Goal: Task Accomplishment & Management: Manage account settings

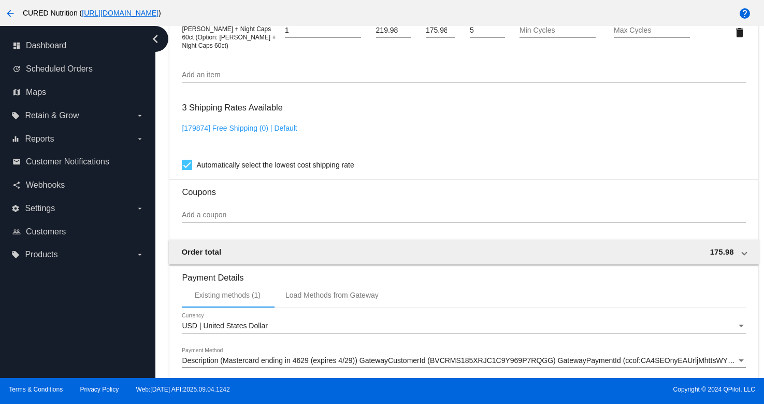
scroll to position [940, 0]
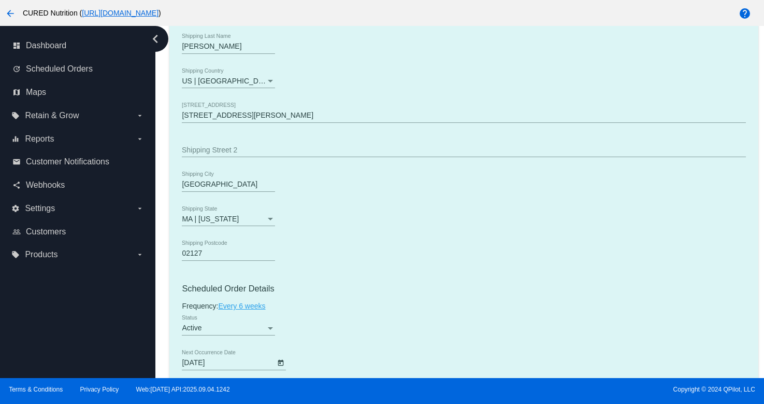
scroll to position [0, 0]
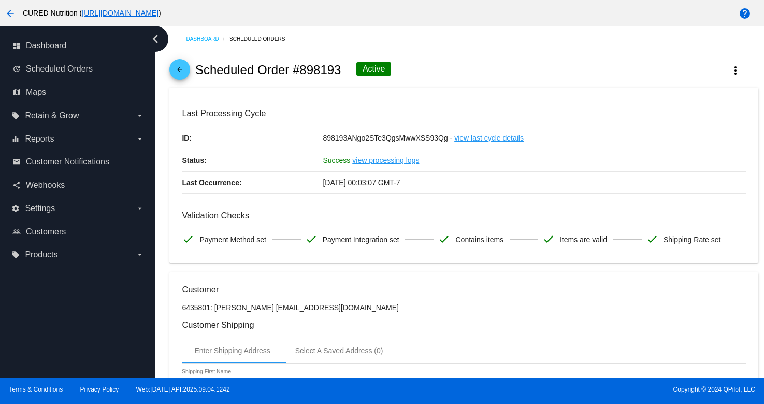
click at [185, 74] on mat-icon "arrow_back" at bounding box center [180, 72] width 12 height 12
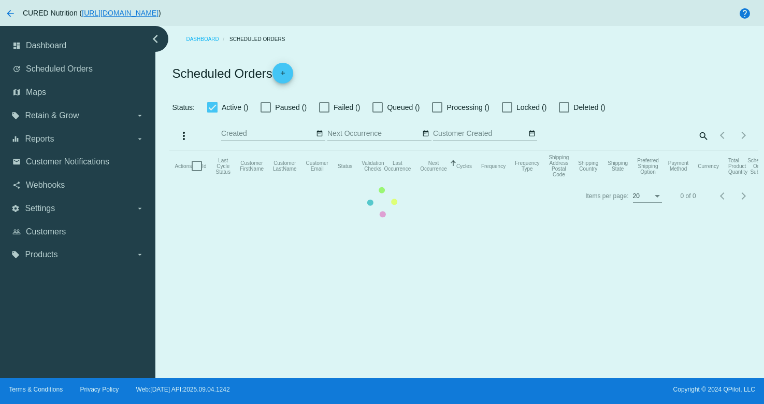
checkbox input "true"
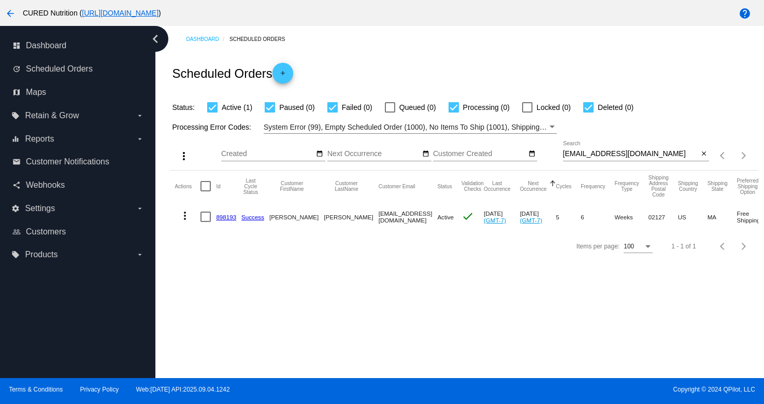
click at [611, 150] on div "[EMAIL_ADDRESS][DOMAIN_NAME] Search" at bounding box center [631, 151] width 136 height 20
click at [607, 154] on input "[EMAIL_ADDRESS][DOMAIN_NAME]" at bounding box center [631, 154] width 136 height 8
paste input "[EMAIL_ADDRESS]"
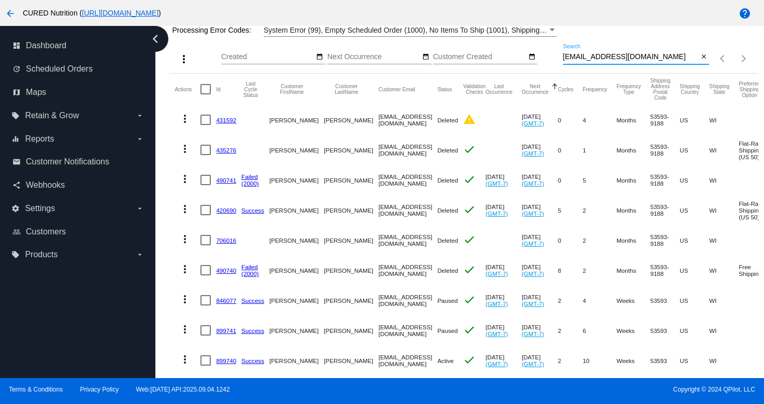
scroll to position [124, 0]
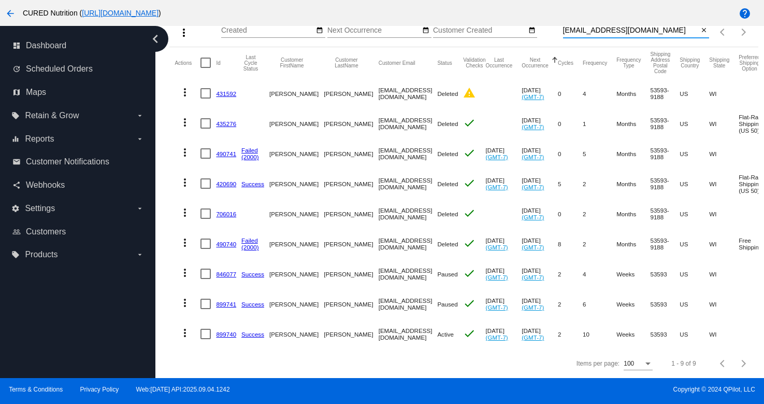
type input "[EMAIL_ADDRESS][DOMAIN_NAME]"
click at [224, 331] on link "899740" at bounding box center [226, 334] width 20 height 7
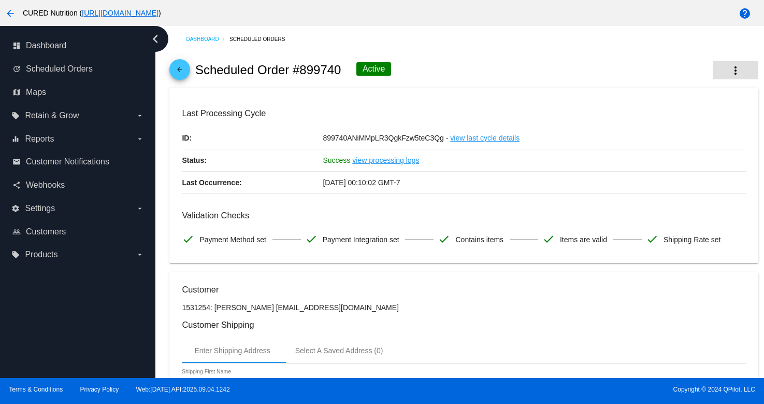
click at [727, 75] on button "more_vert" at bounding box center [736, 70] width 46 height 19
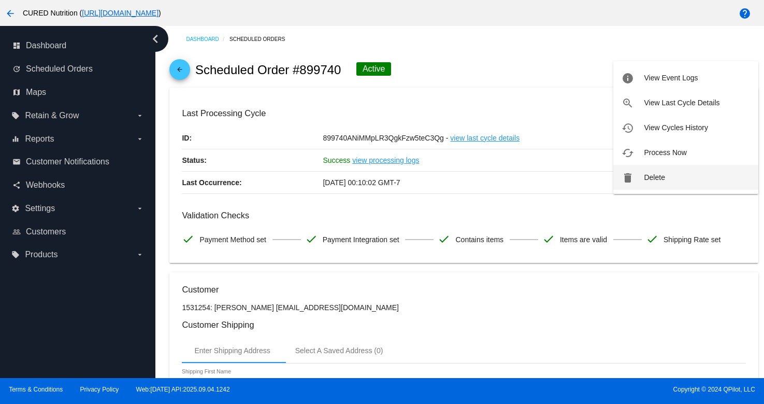
click at [631, 167] on button "delete Delete" at bounding box center [685, 177] width 145 height 25
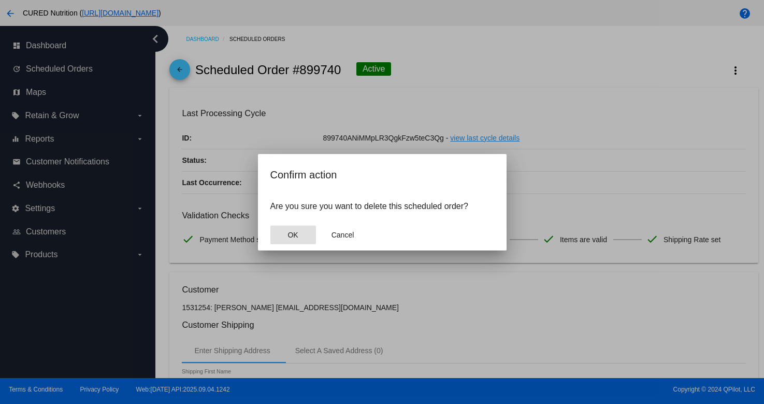
click at [288, 236] on span "OK" at bounding box center [293, 235] width 10 height 8
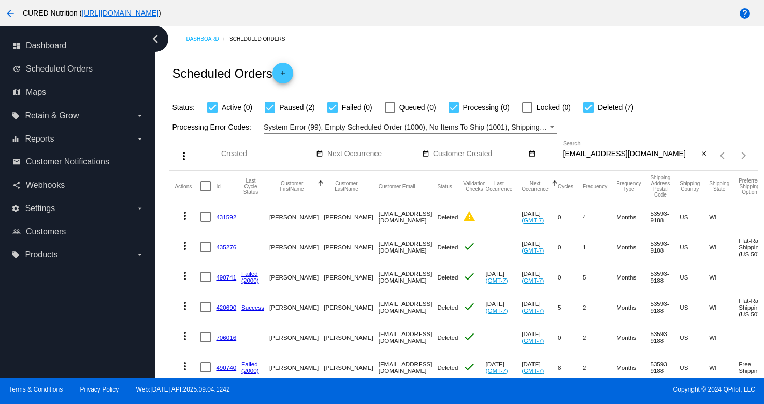
scroll to position [124, 0]
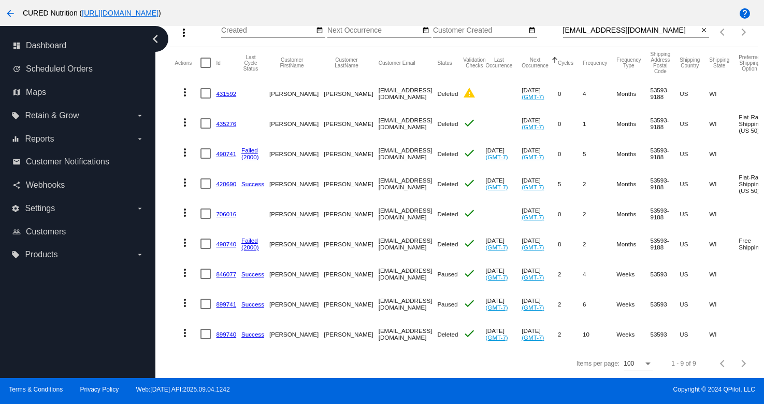
click at [223, 332] on link "899740" at bounding box center [226, 334] width 20 height 7
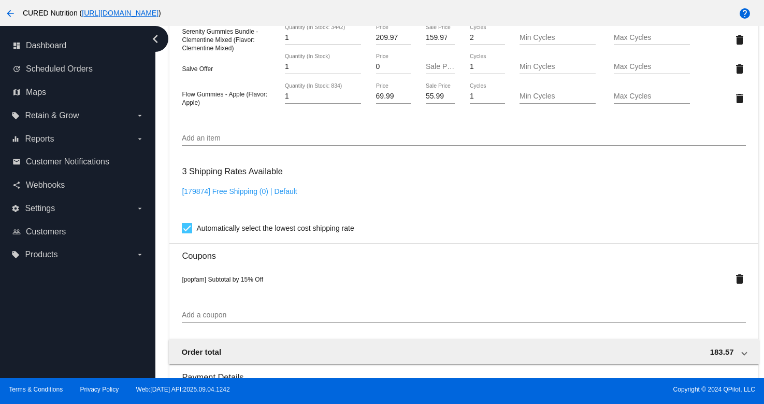
scroll to position [776, 0]
